Goal: Check status: Check status

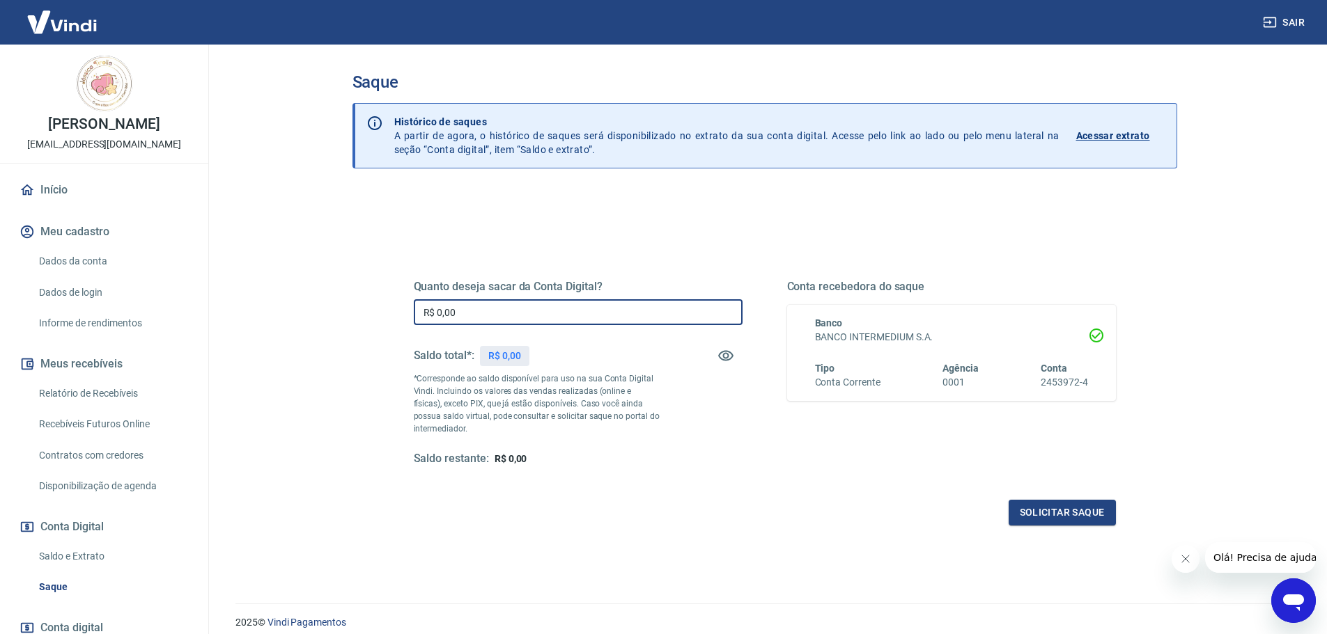
click at [657, 312] on input "R$ 0,00" at bounding box center [578, 312] width 329 height 26
click at [1129, 131] on p "Acessar extrato" at bounding box center [1113, 136] width 74 height 14
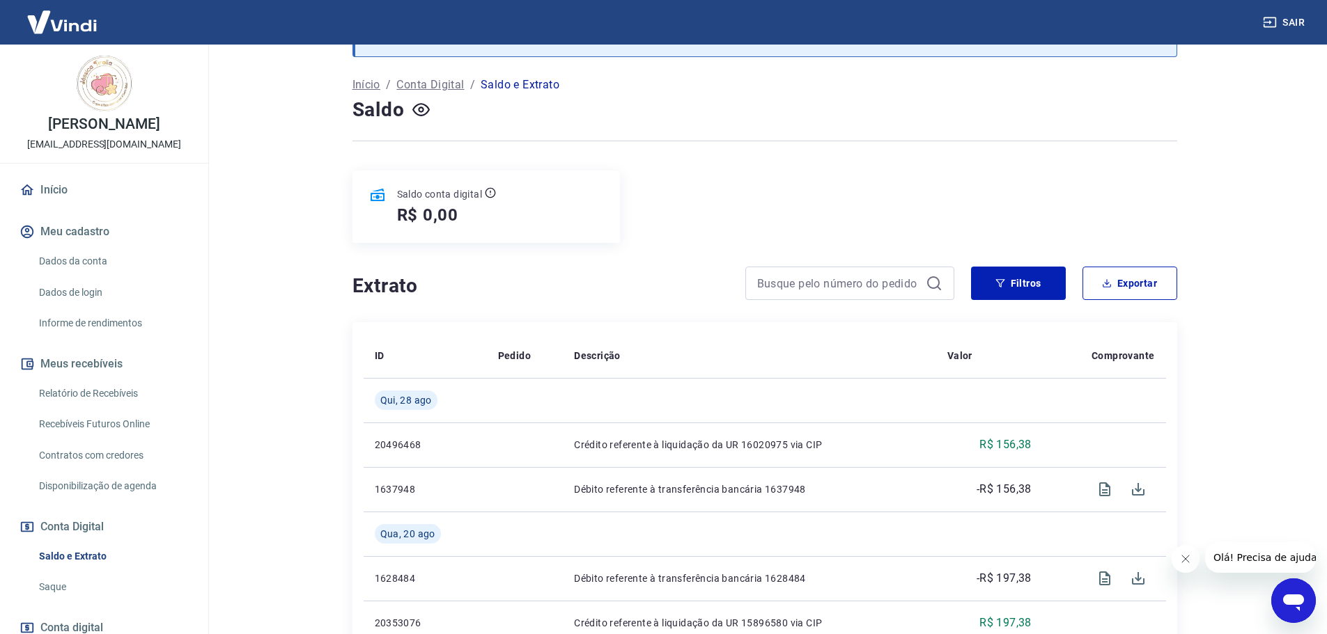
scroll to position [279, 0]
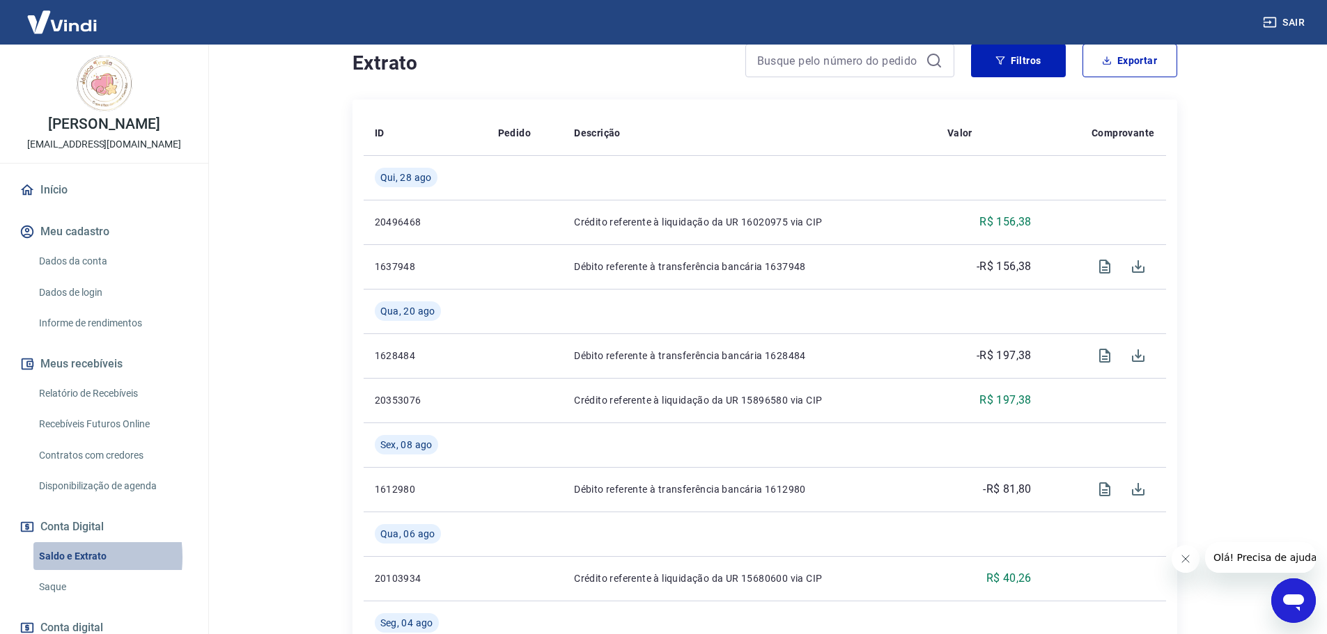
click at [52, 556] on link "Saldo e Extrato" at bounding box center [112, 557] width 158 height 29
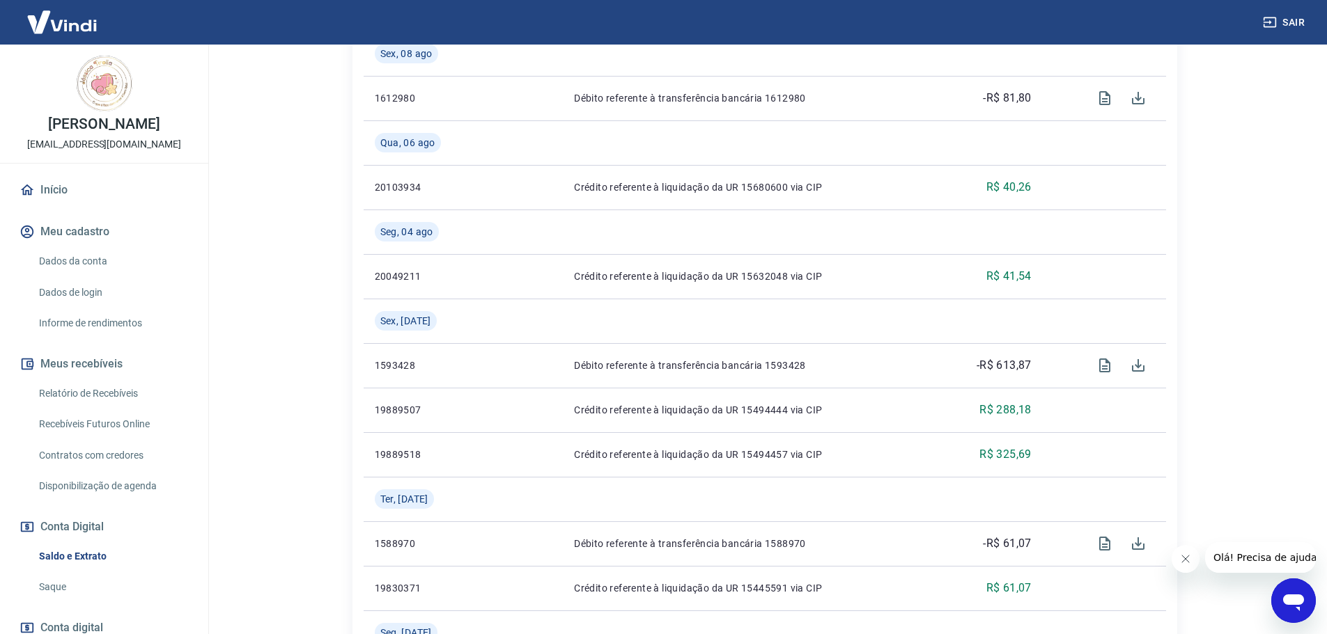
scroll to position [696, 0]
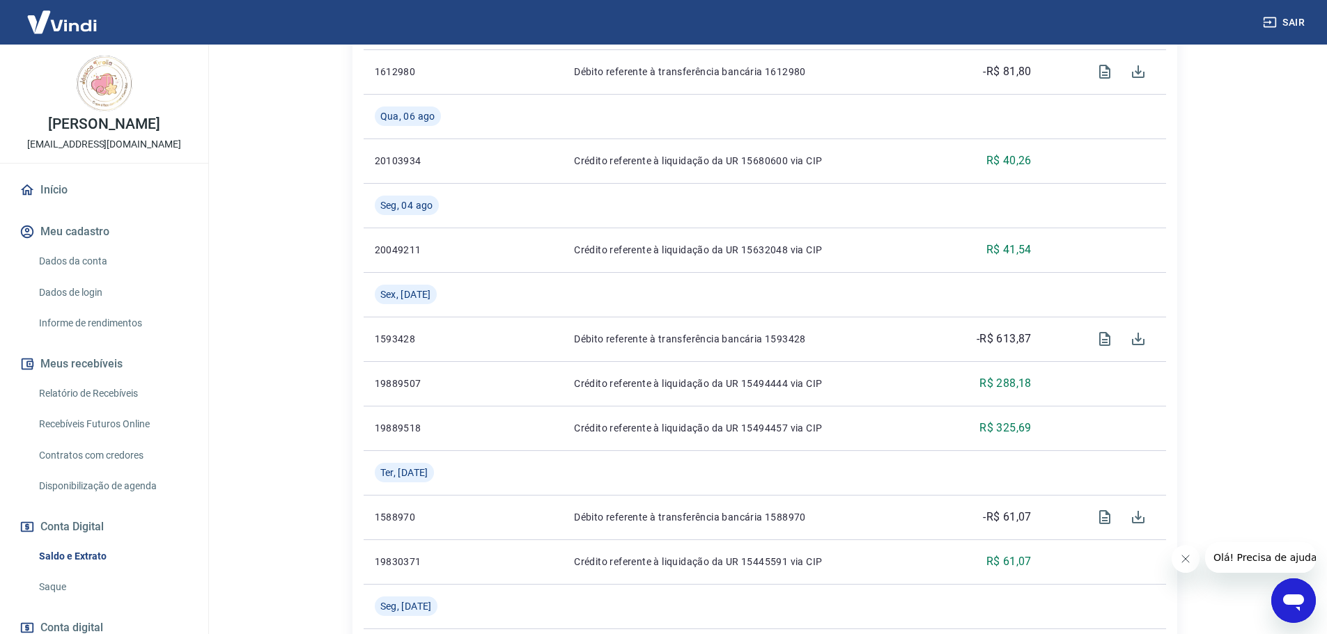
click at [88, 82] on img at bounding box center [105, 84] width 56 height 56
